Goal: Transaction & Acquisition: Purchase product/service

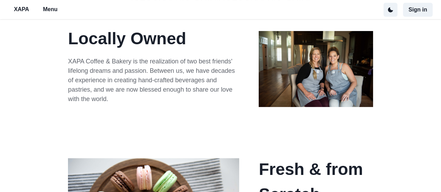
scroll to position [70, 0]
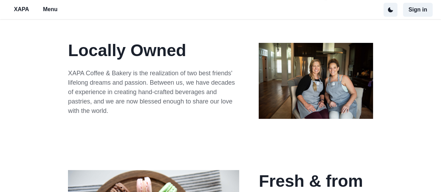
click at [341, 78] on img at bounding box center [316, 81] width 114 height 76
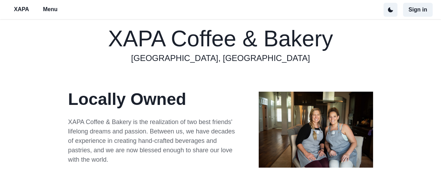
scroll to position [0, 0]
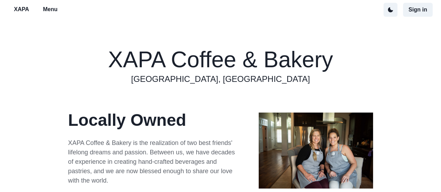
click at [52, 13] on p "Menu" at bounding box center [50, 9] width 15 height 8
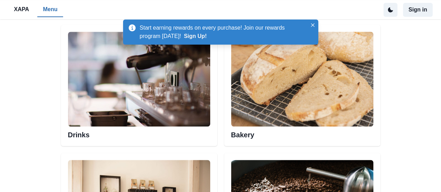
scroll to position [349, 0]
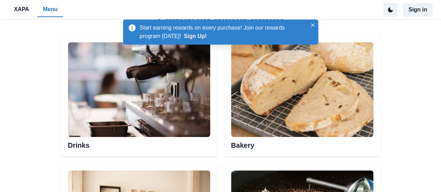
click at [289, 107] on img at bounding box center [302, 89] width 142 height 95
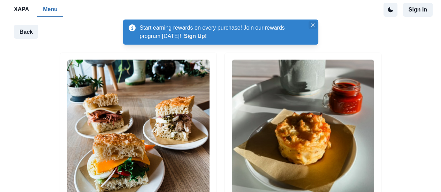
click at [313, 25] on icon "Close" at bounding box center [312, 24] width 3 height 3
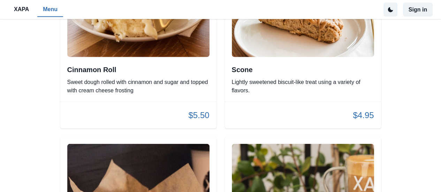
scroll to position [1326, 0]
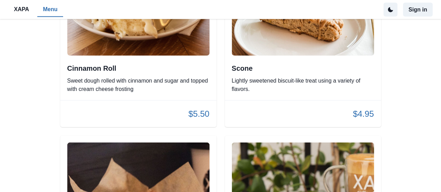
click at [129, 75] on div "Cinnamon Roll Sweet dough rolled with cinnamon and sugar and topped with cream …" at bounding box center [138, 78] width 142 height 29
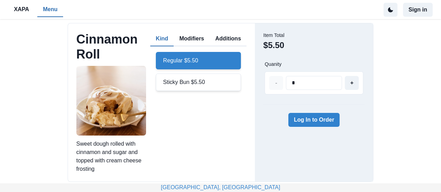
scroll to position [35, 0]
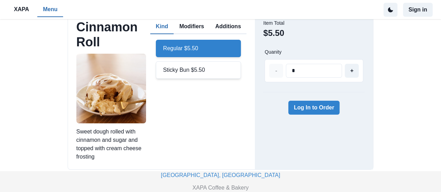
click at [178, 69] on div "Sticky Bun $5.50" at bounding box center [198, 69] width 85 height 17
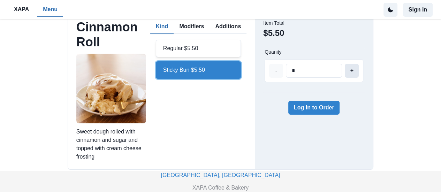
click at [353, 71] on button "+" at bounding box center [352, 71] width 14 height 14
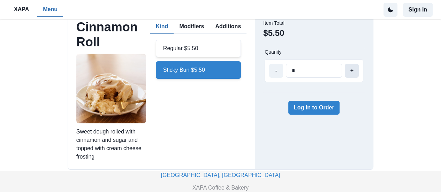
click at [353, 71] on button "+" at bounding box center [352, 71] width 14 height 14
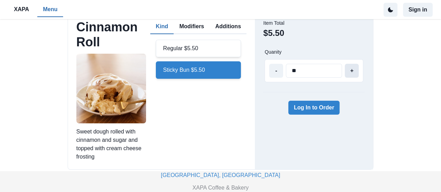
click at [353, 71] on button "+" at bounding box center [352, 71] width 14 height 14
type input "**"
click at [353, 71] on button "+" at bounding box center [352, 71] width 14 height 14
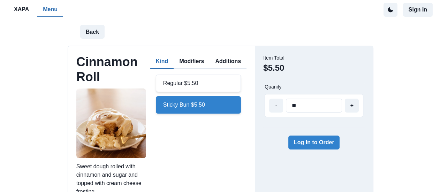
click at [18, 9] on p "XAPA" at bounding box center [21, 9] width 15 height 8
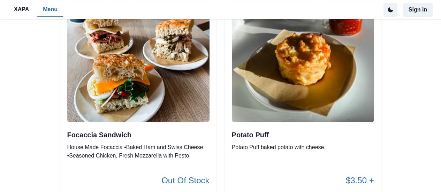
scroll to position [63, 0]
